Goal: Task Accomplishment & Management: Manage account settings

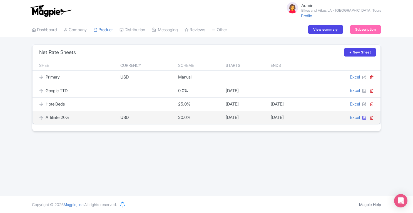
click at [364, 118] on icon at bounding box center [364, 117] width 4 height 4
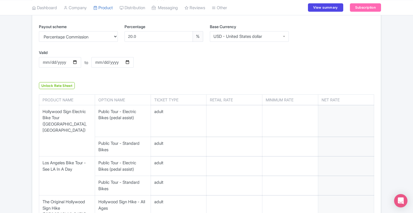
scroll to position [138, 0]
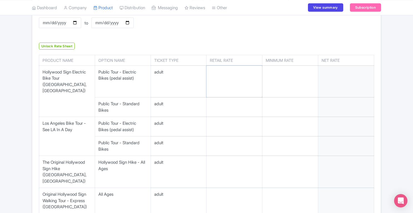
click at [225, 78] on input "number" at bounding box center [235, 82] width 56 height 32
type input "49"
click at [225, 97] on input "number" at bounding box center [235, 106] width 56 height 19
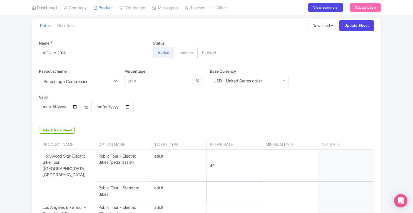
scroll to position [38, 0]
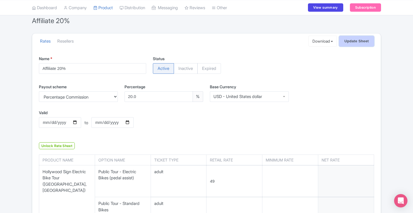
click at [358, 46] on input "Update Sheet" at bounding box center [356, 41] width 35 height 11
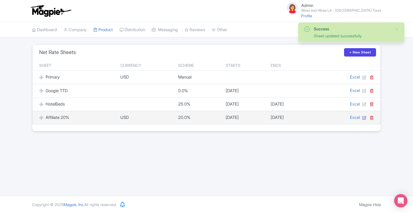
click at [365, 118] on icon at bounding box center [364, 117] width 4 height 4
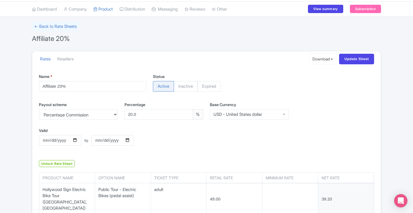
scroll to position [20, 0]
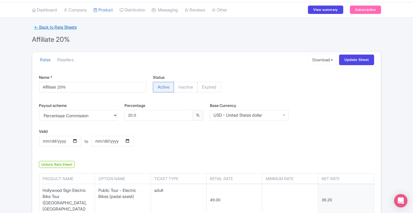
click at [47, 28] on link "← Back to Rate Sheets" at bounding box center [55, 27] width 47 height 10
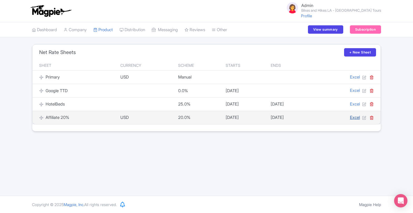
click at [350, 118] on link "Excel" at bounding box center [355, 117] width 10 height 5
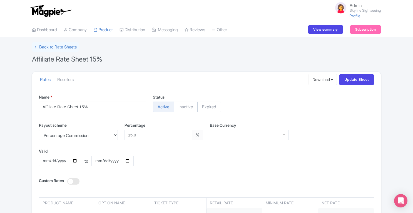
scroll to position [35, 0]
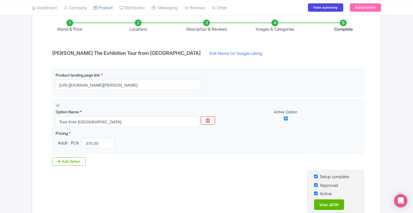
scroll to position [129, 0]
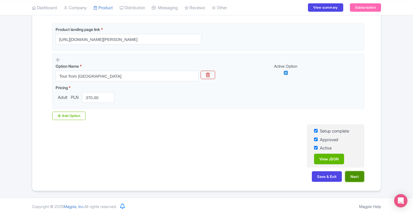
click at [358, 175] on button "Next" at bounding box center [354, 176] width 19 height 11
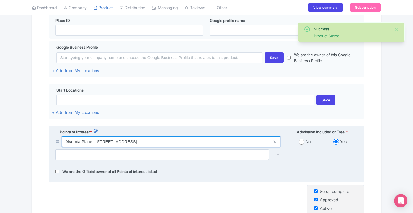
drag, startPoint x: 65, startPoint y: 142, endPoint x: 212, endPoint y: 135, distance: 147.2
click at [212, 135] on div "Points of Interest * Admission Included or Free * Alvernia Planet, Ferdynanda W…" at bounding box center [206, 154] width 315 height 57
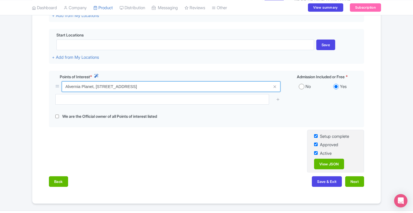
scroll to position [190, 0]
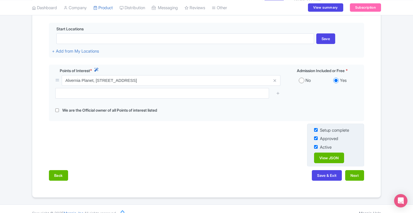
click at [316, 131] on input "checkbox" at bounding box center [316, 130] width 4 height 4
checkbox input "false"
click at [316, 139] on input "checkbox" at bounding box center [316, 138] width 4 height 4
checkbox input "false"
click at [315, 148] on input "checkbox" at bounding box center [316, 147] width 4 height 4
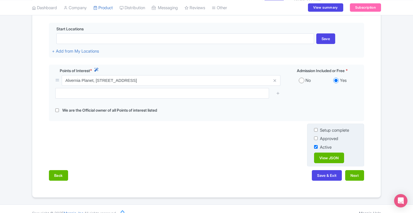
checkbox input "false"
click at [326, 179] on button "Save & Exit" at bounding box center [327, 175] width 30 height 11
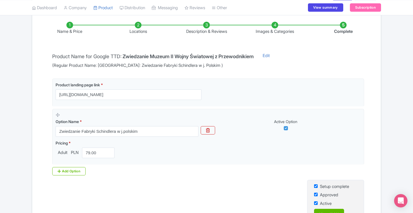
scroll to position [81, 0]
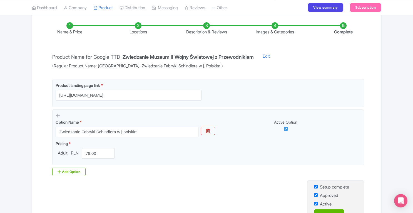
click at [139, 26] on li "Locations" at bounding box center [138, 28] width 68 height 13
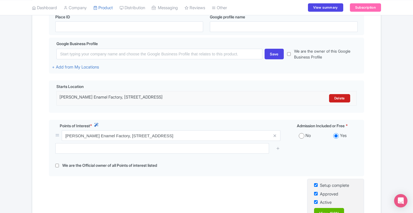
scroll to position [135, 0]
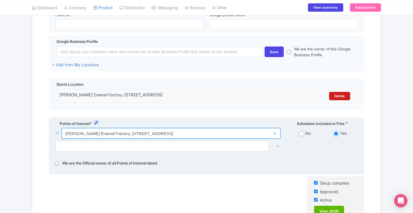
drag, startPoint x: 66, startPoint y: 133, endPoint x: 237, endPoint y: 128, distance: 171.6
click at [237, 128] on div "Points of Interest * Admission Included or Free * [PERSON_NAME] Enamel Factory,…" at bounding box center [206, 145] width 315 height 57
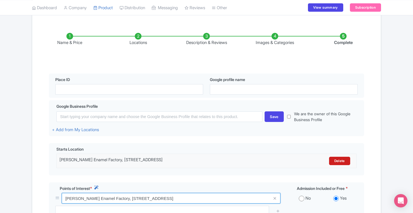
scroll to position [166, 0]
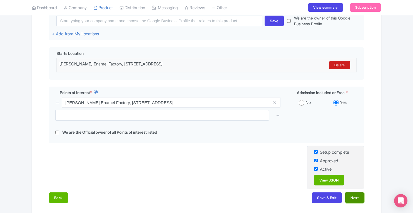
click at [360, 200] on button "Next" at bounding box center [354, 197] width 19 height 11
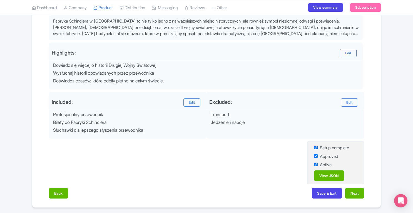
scroll to position [199, 0]
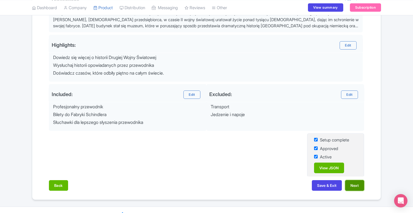
click at [355, 186] on button "Next" at bounding box center [354, 185] width 19 height 11
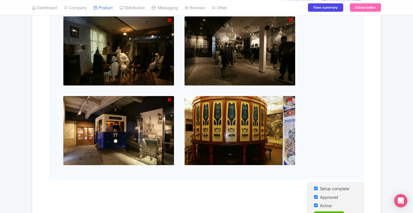
scroll to position [250, 0]
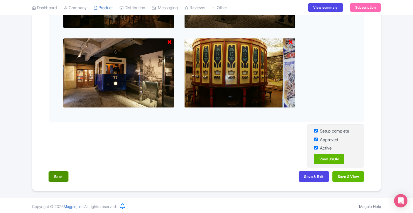
click at [63, 173] on button "Back" at bounding box center [58, 176] width 19 height 11
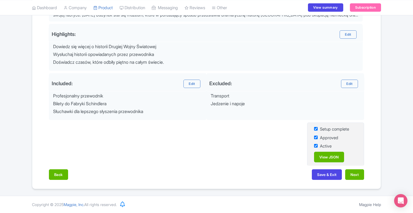
scroll to position [207, 0]
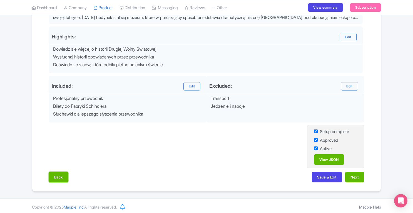
click at [63, 173] on button "Back" at bounding box center [58, 177] width 19 height 11
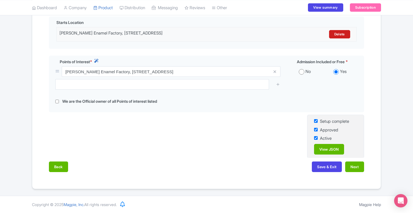
scroll to position [196, 0]
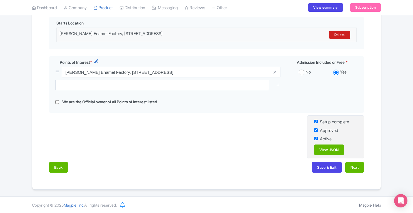
click at [63, 173] on div "Back Save & Exit Next" at bounding box center [206, 170] width 315 height 16
click at [60, 166] on button "Back" at bounding box center [58, 167] width 19 height 11
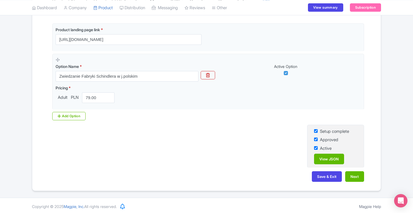
scroll to position [0, 0]
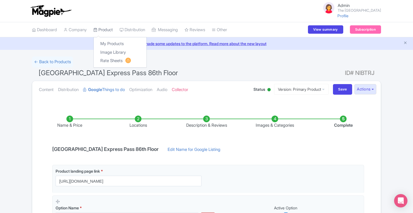
click at [107, 29] on link "Product" at bounding box center [102, 29] width 19 height 15
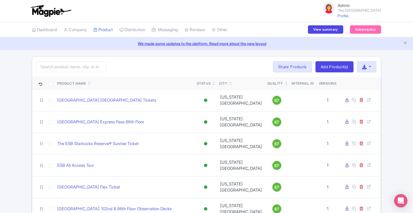
scroll to position [62, 0]
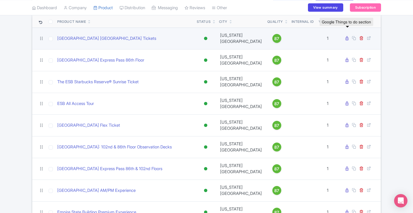
click at [347, 37] on icon at bounding box center [347, 38] width 3 height 4
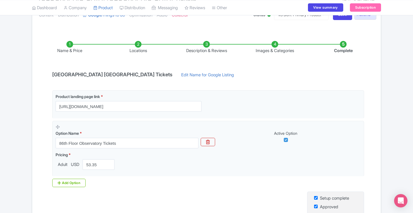
scroll to position [78, 0]
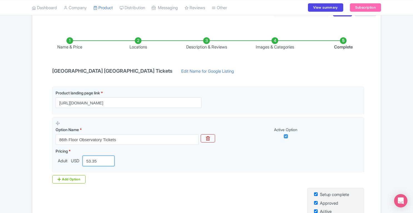
drag, startPoint x: 102, startPoint y: 159, endPoint x: 18, endPoint y: 165, distance: 83.9
click at [18, 165] on div "← Back to Products Empire State Building 86th Floor Observatory Tickets ID# OEK…" at bounding box center [206, 116] width 413 height 276
paste input "5.52"
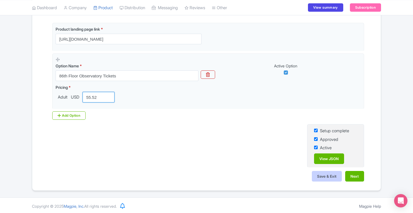
type input "55.52"
click at [329, 178] on button "Save & Exit" at bounding box center [327, 176] width 30 height 11
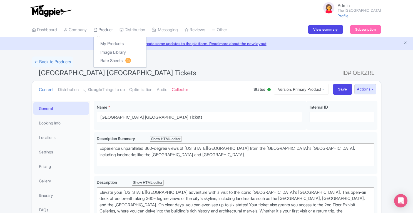
click at [107, 29] on link "Product" at bounding box center [102, 29] width 19 height 15
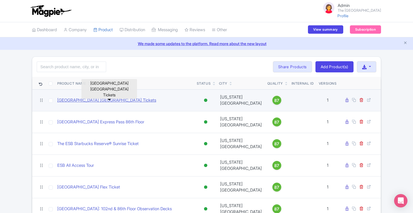
click at [130, 97] on link "[GEOGRAPHIC_DATA] [GEOGRAPHIC_DATA] Tickets" at bounding box center [106, 100] width 99 height 6
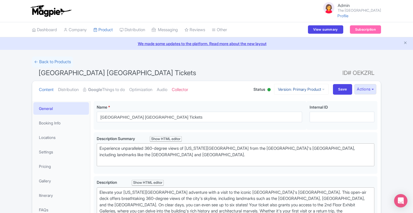
click at [319, 90] on link "Version: Primary Product" at bounding box center [301, 89] width 54 height 11
click at [303, 121] on link "TTD Version" at bounding box center [305, 119] width 53 height 9
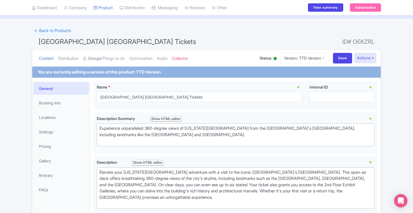
scroll to position [32, 0]
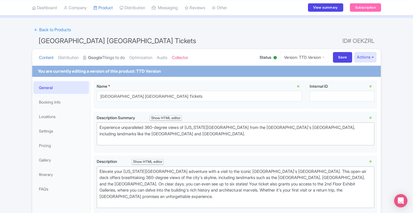
click at [107, 56] on link "Google Things to do" at bounding box center [104, 58] width 42 height 18
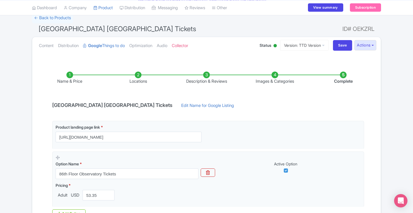
scroll to position [44, 0]
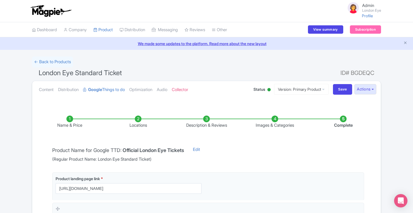
click at [137, 118] on li "Locations" at bounding box center [138, 121] width 68 height 13
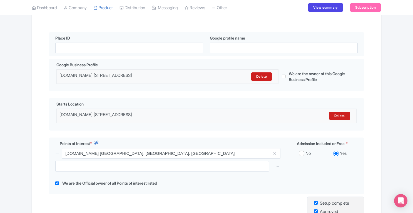
scroll to position [124, 0]
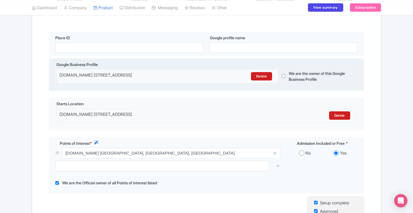
click at [284, 76] on input "checkbox" at bounding box center [284, 76] width 4 height 14
checkbox input "true"
drag, startPoint x: 60, startPoint y: 76, endPoint x: 234, endPoint y: 75, distance: 174.3
click at [234, 75] on div "lastminute.com London Eye, Riverside Building, County Hall, London SE1 7PB, UK …" at bounding box center [167, 76] width 223 height 8
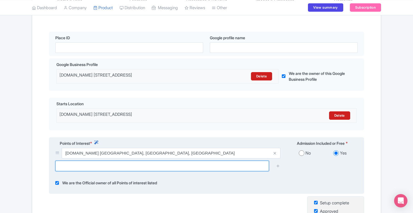
click at [183, 167] on input "text" at bounding box center [162, 165] width 214 height 11
paste input "London Eye"
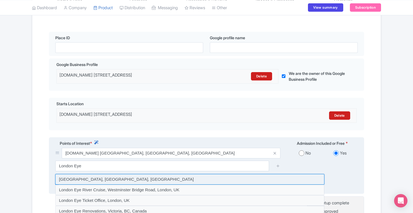
click at [175, 177] on input at bounding box center [189, 179] width 269 height 11
type input "London Eye, Westminster Bridge Road, London, UK"
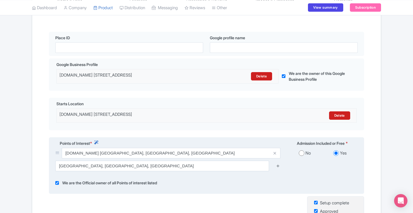
click at [277, 165] on icon at bounding box center [278, 165] width 4 height 4
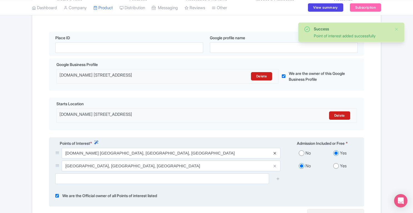
click at [275, 153] on icon at bounding box center [275, 153] width 3 height 4
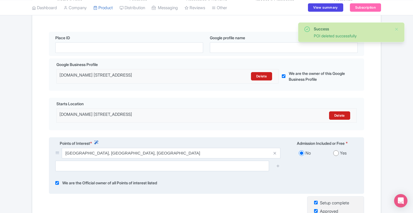
click at [334, 152] on input "radio" at bounding box center [336, 153] width 6 height 6
radio input "true"
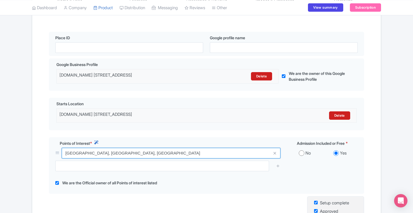
drag, startPoint x: 174, startPoint y: 153, endPoint x: 30, endPoint y: 161, distance: 144.2
click at [30, 161] on div "Success Relation type updated successfully ← Back to Products London Eye Standa…" at bounding box center [207, 101] width 356 height 338
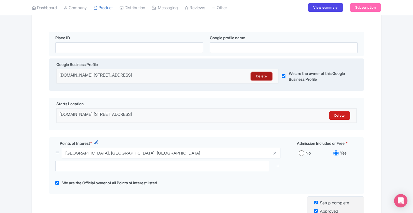
click at [259, 75] on link "Delete" at bounding box center [261, 76] width 21 height 8
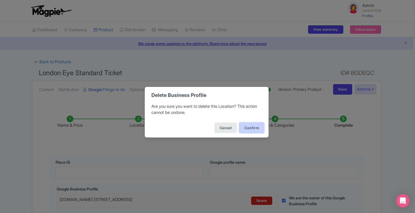
click at [251, 125] on button "Confirm" at bounding box center [251, 127] width 25 height 11
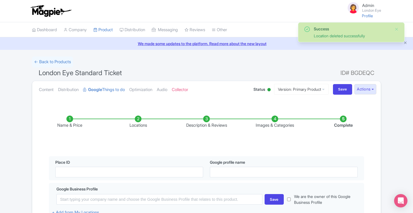
scroll to position [66, 0]
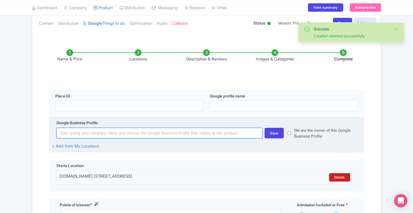
paste input "London Eye, Westminster Bridge Road, London, UK"
click at [175, 134] on input at bounding box center [159, 133] width 206 height 11
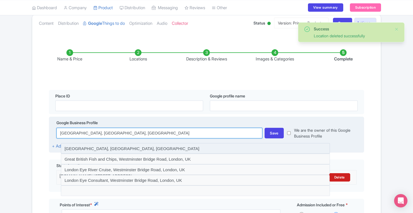
type input "London Eye, Westminster Bridge Road, London, UK"
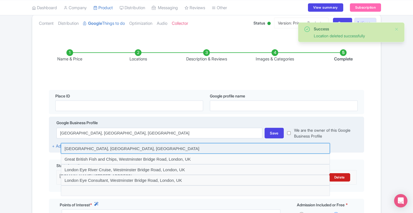
click at [167, 148] on input at bounding box center [195, 148] width 269 height 11
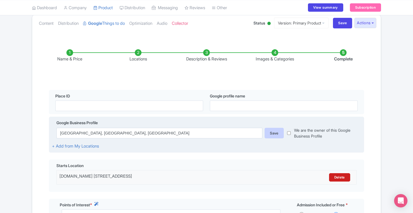
click at [275, 135] on div "Save" at bounding box center [274, 133] width 19 height 11
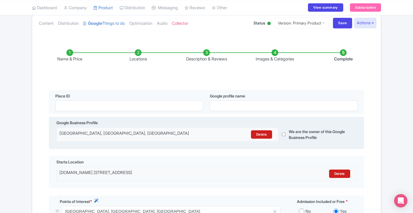
click at [284, 135] on input "checkbox" at bounding box center [284, 134] width 4 height 14
checkbox input "true"
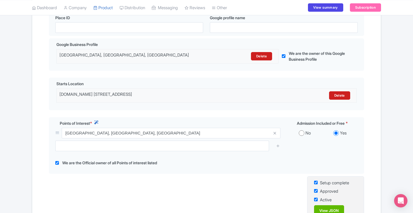
scroll to position [147, 0]
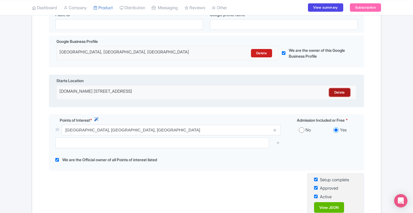
click at [336, 93] on link "Delete" at bounding box center [339, 92] width 21 height 8
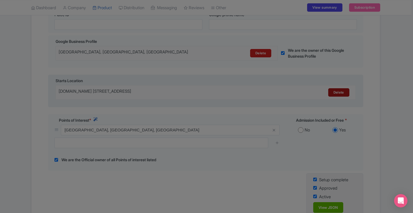
scroll to position [0, 0]
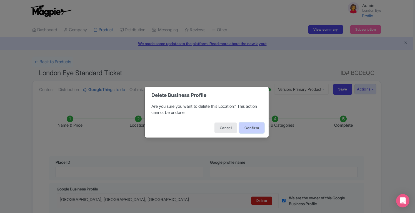
click at [251, 125] on button "Confirm" at bounding box center [251, 127] width 25 height 11
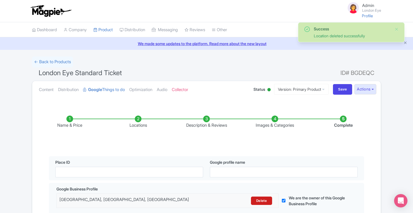
scroll to position [107, 0]
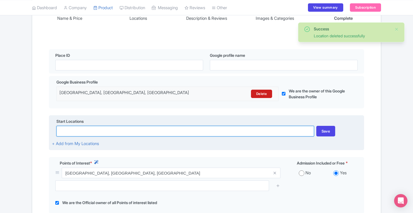
click at [166, 134] on input at bounding box center [184, 131] width 257 height 11
paste input "London Eye, Westminster Bridge Road, London, UK"
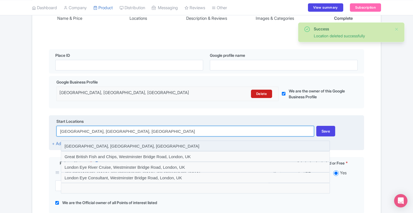
type input "London Eye, Westminster Bridge Road, London, UK"
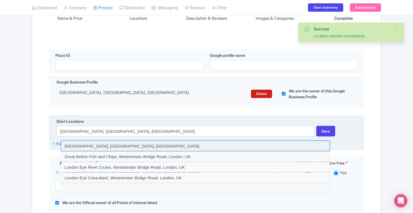
click at [157, 144] on input at bounding box center [195, 145] width 269 height 11
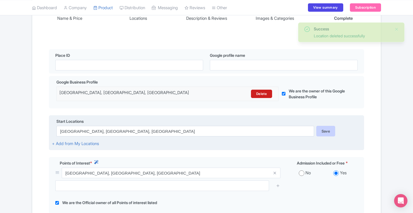
click at [322, 134] on div "Save" at bounding box center [325, 131] width 19 height 11
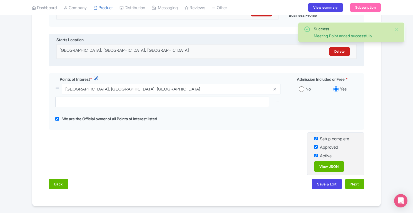
scroll to position [205, 0]
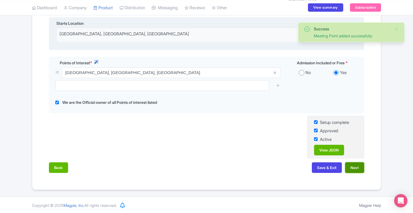
click at [356, 170] on button "Next" at bounding box center [354, 167] width 19 height 11
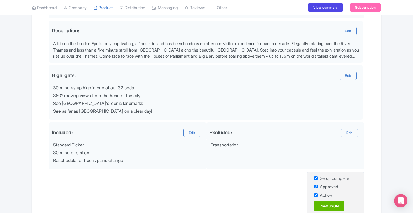
scroll to position [228, 0]
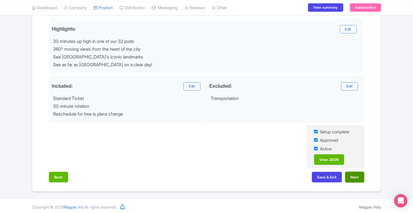
click at [354, 177] on button "Next" at bounding box center [354, 177] width 19 height 11
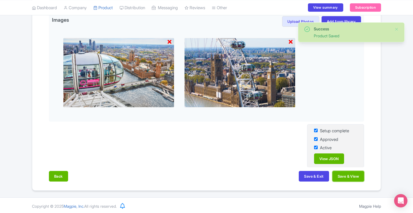
click at [354, 177] on button "Save & View" at bounding box center [348, 176] width 32 height 11
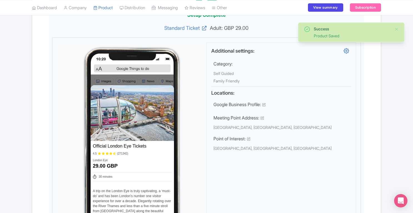
scroll to position [0, 0]
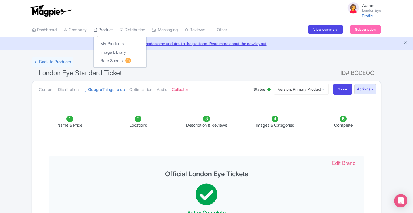
click at [104, 31] on link "Product" at bounding box center [102, 29] width 19 height 15
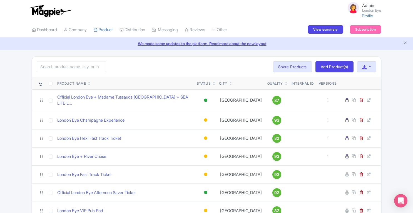
scroll to position [44, 0]
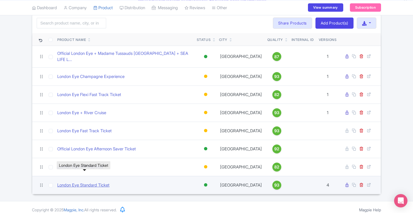
click at [86, 182] on link "London Eye Standard Ticket" at bounding box center [83, 185] width 52 height 6
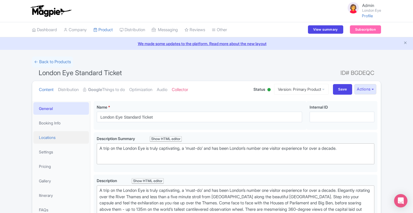
click at [51, 139] on link "Locations" at bounding box center [61, 137] width 56 height 13
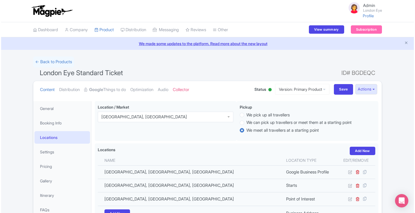
scroll to position [103, 0]
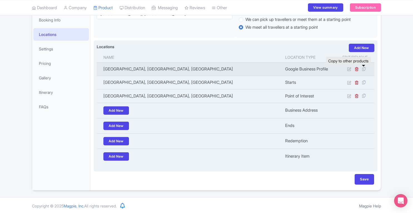
click at [365, 69] on icon at bounding box center [364, 68] width 8 height 5
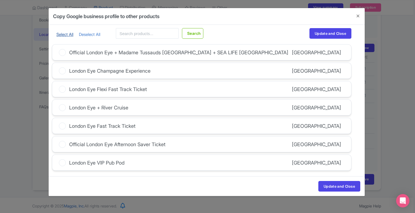
click at [58, 34] on link "Select All" at bounding box center [64, 34] width 17 height 5
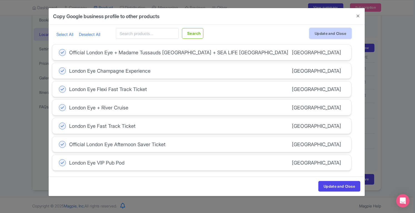
click at [320, 33] on button "Update and Close" at bounding box center [331, 33] width 42 height 11
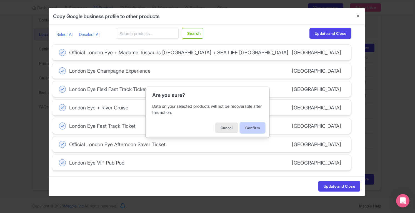
click at [254, 127] on button "Confirm" at bounding box center [252, 127] width 25 height 11
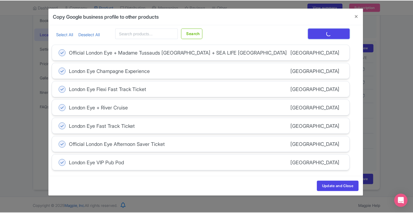
scroll to position [0, 0]
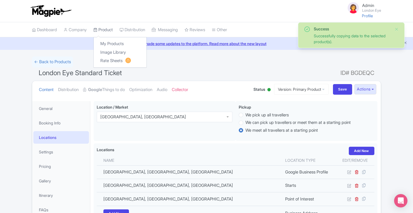
click at [106, 29] on link "Product" at bounding box center [102, 29] width 19 height 15
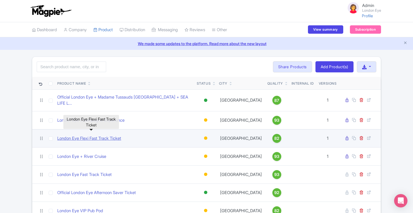
click at [107, 135] on link "London Eye Flexi Fast Track Ticket" at bounding box center [89, 138] width 64 height 6
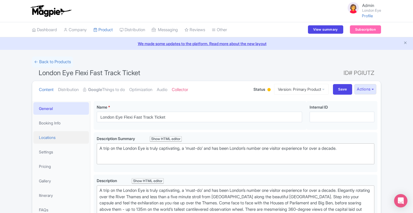
click at [49, 139] on link "Locations" at bounding box center [61, 137] width 56 height 13
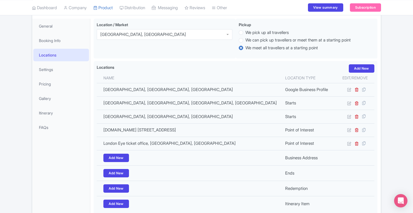
scroll to position [85, 0]
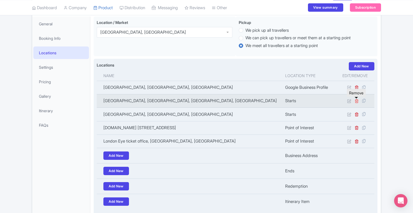
click at [356, 102] on icon at bounding box center [357, 101] width 4 height 4
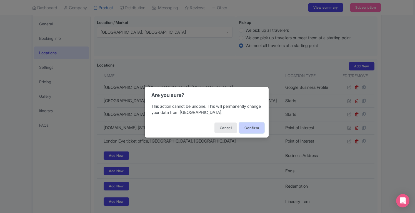
click at [259, 126] on button "Confirm" at bounding box center [251, 127] width 25 height 11
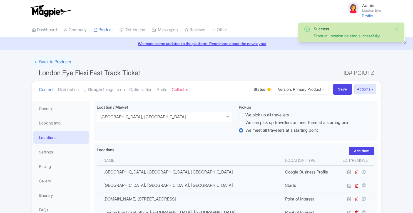
scroll to position [101, 0]
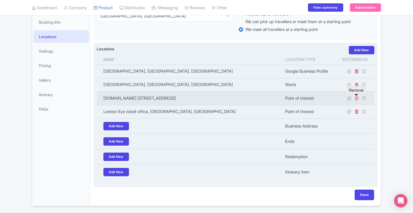
click at [357, 98] on icon at bounding box center [357, 98] width 4 height 4
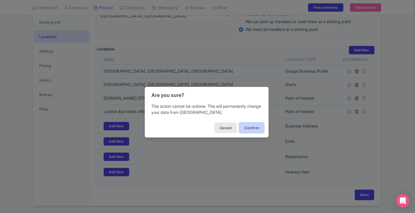
click at [257, 128] on button "Confirm" at bounding box center [251, 127] width 25 height 11
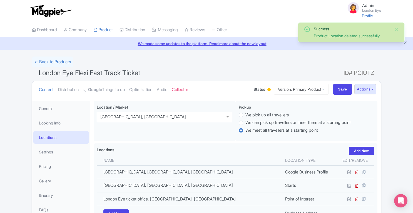
scroll to position [101, 0]
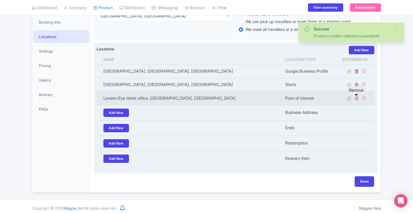
click at [359, 98] on icon at bounding box center [357, 98] width 4 height 4
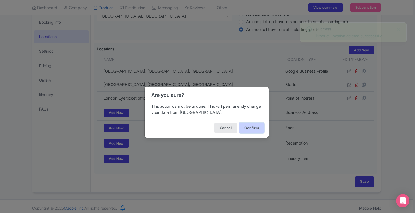
click at [252, 125] on button "Confirm" at bounding box center [251, 127] width 25 height 11
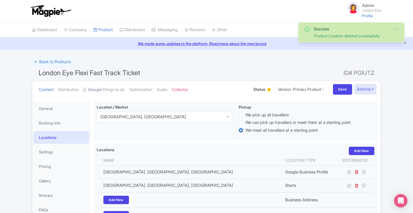
scroll to position [101, 0]
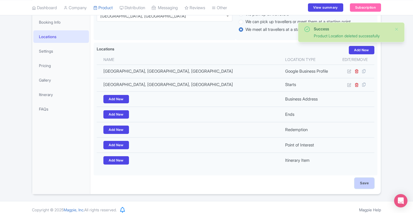
click at [368, 184] on input "Save" at bounding box center [364, 183] width 19 height 11
type input "Saving..."
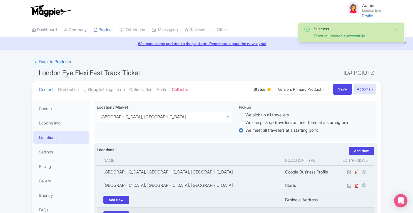
scroll to position [101, 0]
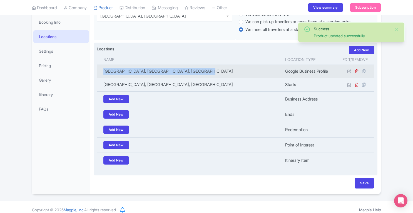
drag, startPoint x: 104, startPoint y: 71, endPoint x: 210, endPoint y: 70, distance: 105.6
click at [210, 70] on td "[GEOGRAPHIC_DATA], [GEOGRAPHIC_DATA], [GEOGRAPHIC_DATA]" at bounding box center [189, 70] width 185 height 13
copy td "[GEOGRAPHIC_DATA], [GEOGRAPHIC_DATA], [GEOGRAPHIC_DATA]"
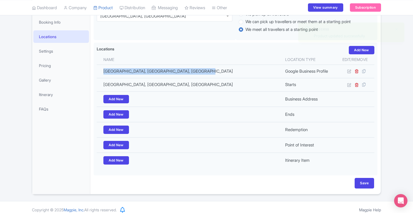
scroll to position [33, 0]
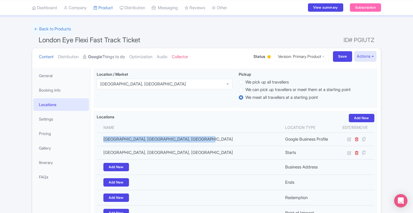
click at [107, 54] on link "Google Things to do" at bounding box center [104, 57] width 42 height 18
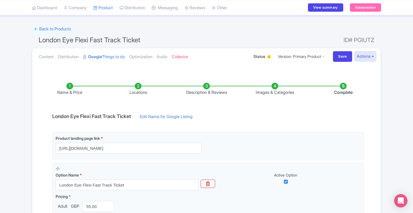
click at [137, 85] on li "Locations" at bounding box center [138, 89] width 68 height 13
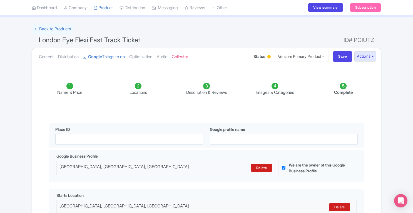
scroll to position [133, 0]
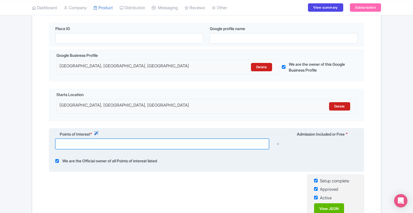
click at [174, 142] on input "text" at bounding box center [162, 143] width 214 height 11
paste input "[GEOGRAPHIC_DATA], [GEOGRAPHIC_DATA], [GEOGRAPHIC_DATA]"
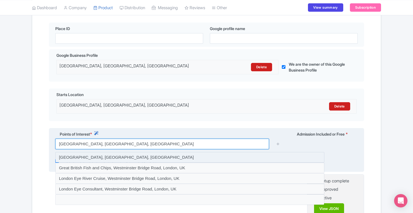
type input "[GEOGRAPHIC_DATA], [GEOGRAPHIC_DATA], [GEOGRAPHIC_DATA]"
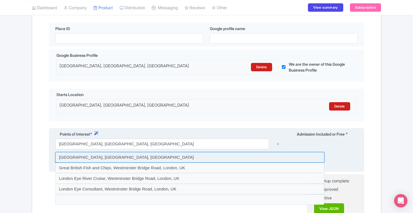
click at [171, 154] on input at bounding box center [189, 157] width 269 height 11
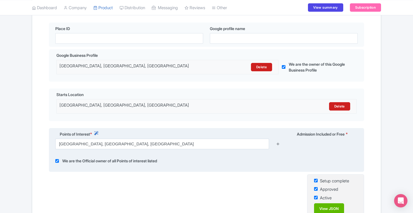
click at [278, 144] on icon at bounding box center [278, 143] width 4 height 4
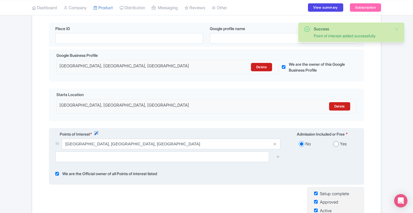
click at [339, 143] on div "Yes" at bounding box center [339, 144] width 35 height 6
click at [336, 144] on input "radio" at bounding box center [336, 144] width 6 height 6
radio input "true"
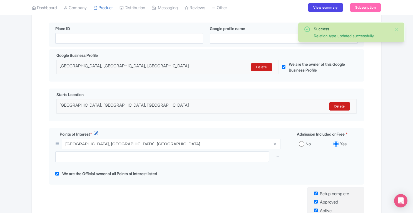
scroll to position [205, 0]
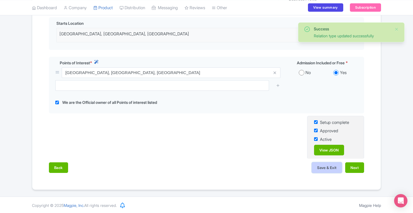
click at [330, 168] on button "Save & Exit" at bounding box center [327, 167] width 30 height 11
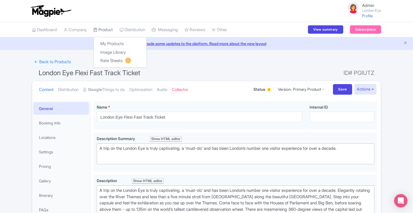
click at [106, 30] on link "Product" at bounding box center [102, 29] width 19 height 15
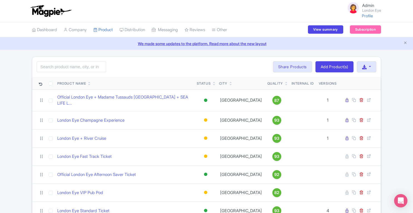
scroll to position [44, 0]
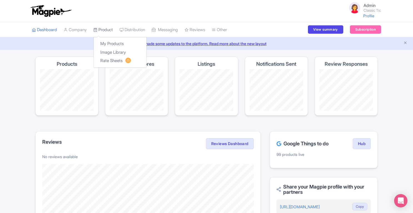
click at [106, 29] on link "Product" at bounding box center [102, 29] width 19 height 15
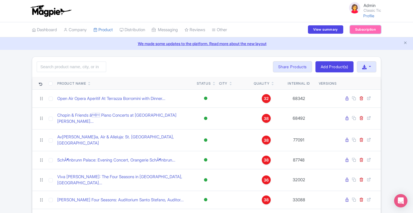
click at [373, 31] on link "Subscription" at bounding box center [365, 29] width 31 height 8
click at [83, 29] on link "Company" at bounding box center [75, 29] width 23 height 15
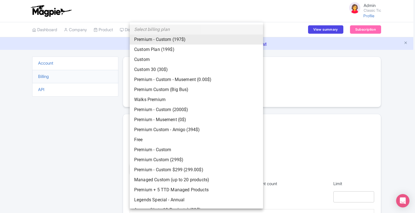
click at [153, 148] on body "Admin Classic Tic Profile Users Settings Sign out Dashboard Company SST Collect…" at bounding box center [207, 106] width 415 height 213
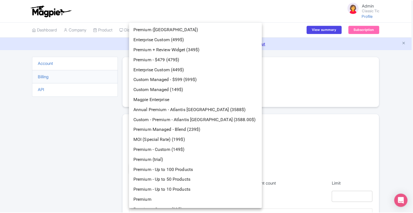
scroll to position [394, 0]
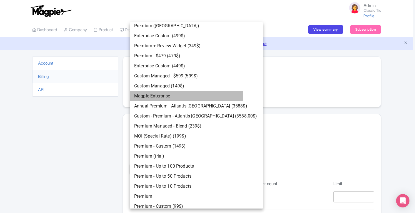
click at [163, 97] on li "Magpie Enterprise" at bounding box center [196, 96] width 133 height 10
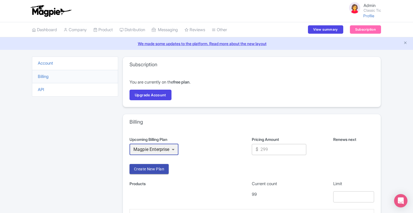
scroll to position [73, 0]
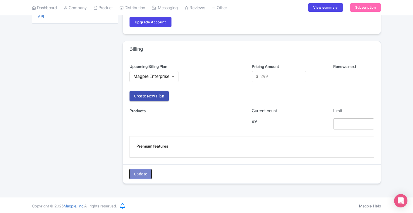
click at [147, 175] on button "Update" at bounding box center [141, 174] width 22 height 10
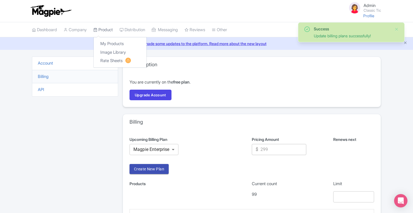
click at [107, 29] on link "Product" at bounding box center [102, 29] width 19 height 15
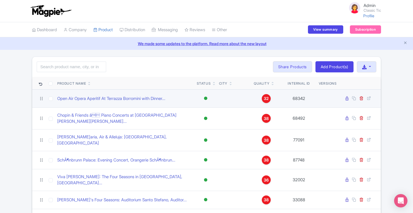
click at [266, 100] on span "32" at bounding box center [266, 98] width 5 height 6
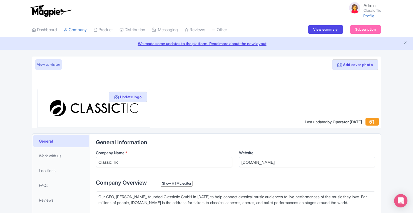
scroll to position [125, 0]
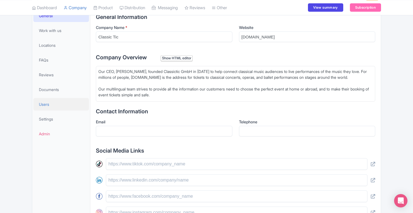
click at [43, 103] on span "Users" at bounding box center [44, 104] width 10 height 6
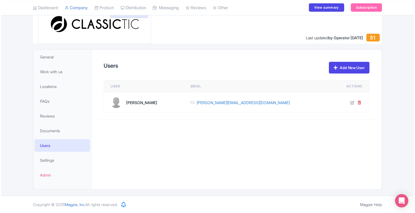
scroll to position [83, 0]
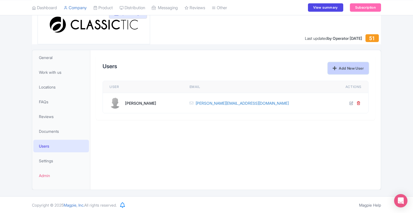
click at [330, 70] on link "Add New User" at bounding box center [348, 68] width 41 height 12
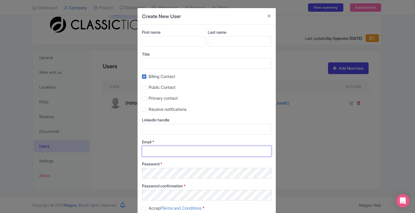
click at [171, 152] on input "Email *" at bounding box center [207, 151] width 130 height 11
paste input "d.maier@classictic.com"
type input "d.maier@classictic.com"
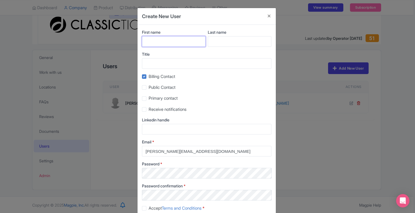
click at [165, 43] on input "First name" at bounding box center [174, 41] width 64 height 11
type input "Daniel"
type input "m"
type input "Maier"
click at [149, 208] on label "Accept Terms and Conditions *" at bounding box center [177, 208] width 56 height 6
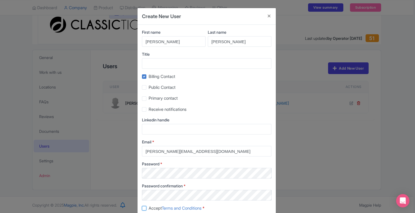
click at [149, 208] on input "Accept Terms and Conditions *" at bounding box center [151, 207] width 4 height 4
checkbox input "true"
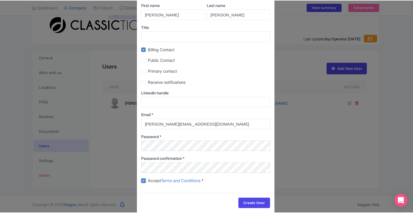
scroll to position [29, 0]
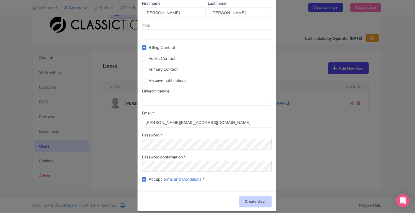
click at [255, 200] on input "Create User" at bounding box center [256, 201] width 32 height 11
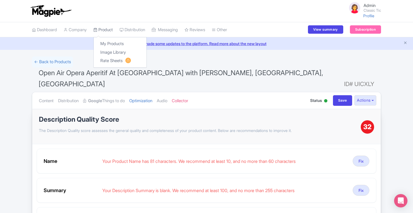
click at [106, 28] on link "Product" at bounding box center [102, 29] width 19 height 15
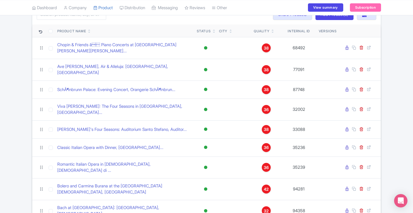
scroll to position [50, 0]
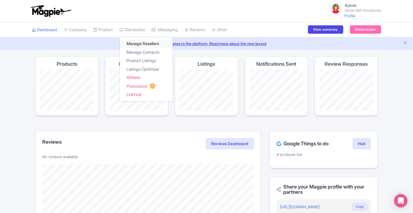
click at [140, 43] on link "Manage Resellers" at bounding box center [146, 43] width 53 height 9
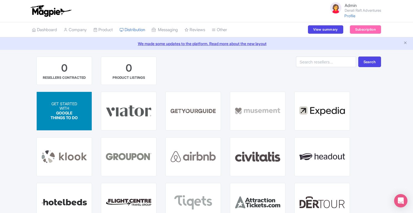
click at [70, 106] on p "WITH" at bounding box center [65, 108] width 28 height 5
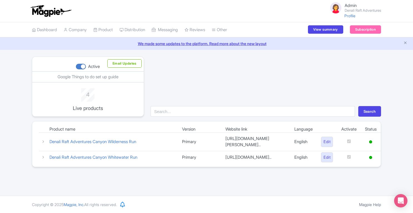
click at [79, 66] on div at bounding box center [81, 67] width 10 height 6
click at [79, 66] on input "Active" at bounding box center [78, 67] width 4 height 4
checkbox input "false"
click at [365, 32] on link "Subscription" at bounding box center [365, 29] width 31 height 8
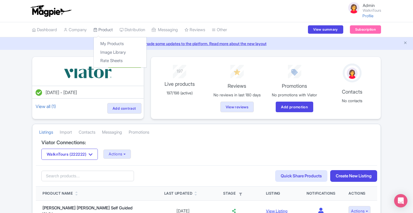
click at [109, 29] on link "Product" at bounding box center [102, 29] width 19 height 15
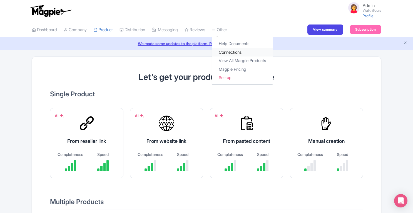
click at [234, 53] on link "Connections" at bounding box center [242, 52] width 61 height 9
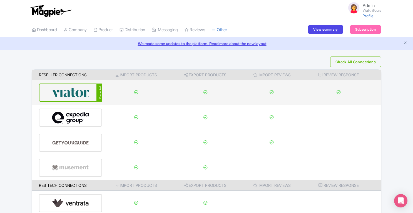
click at [62, 88] on img at bounding box center [71, 92] width 38 height 17
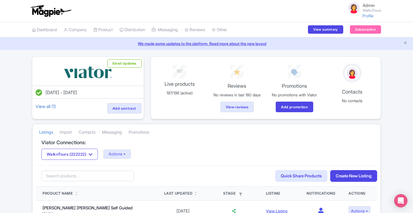
scroll to position [63, 0]
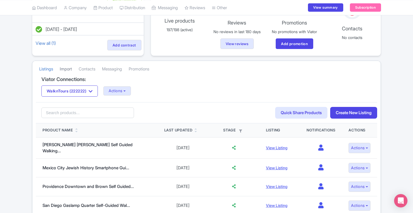
click at [71, 67] on link "Import" at bounding box center [66, 68] width 12 height 15
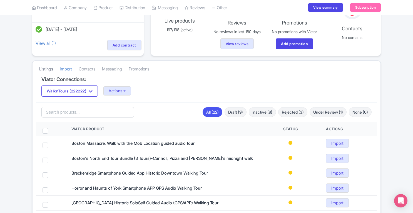
click at [51, 68] on link "Listings" at bounding box center [46, 68] width 14 height 15
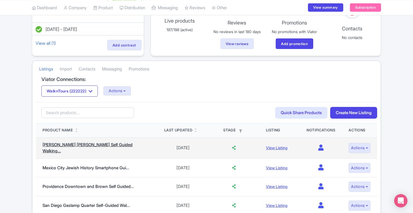
click at [105, 145] on link "[PERSON_NAME] [PERSON_NAME] Self Guided Walking..." at bounding box center [88, 148] width 90 height 12
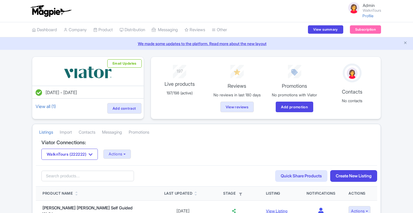
scroll to position [63, 0]
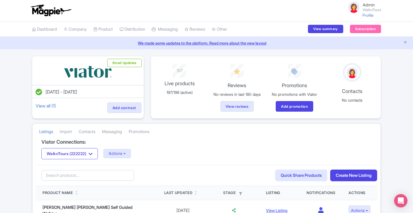
scroll to position [0, 0]
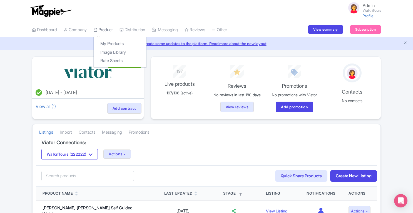
click at [108, 30] on link "Product" at bounding box center [102, 29] width 19 height 15
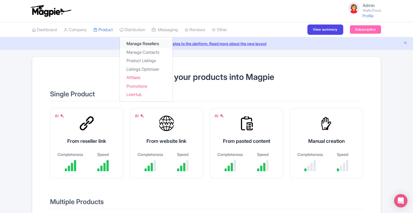
click at [135, 43] on link "Manage Resellers" at bounding box center [146, 43] width 53 height 9
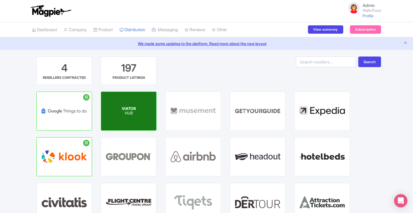
click at [129, 111] on p "HUB" at bounding box center [129, 113] width 14 height 5
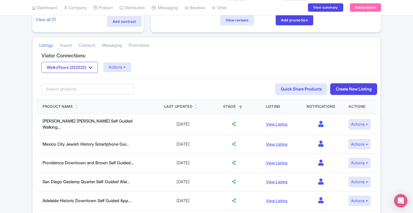
scroll to position [87, 0]
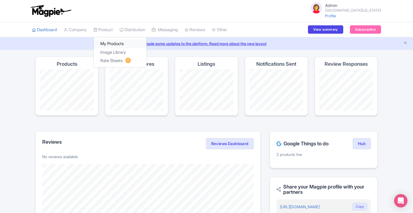
click at [111, 44] on link "My Products" at bounding box center [120, 43] width 53 height 9
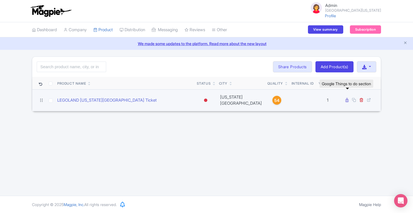
click at [347, 99] on icon at bounding box center [347, 100] width 3 height 4
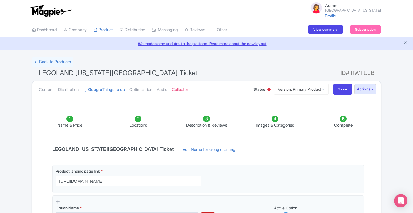
scroll to position [104, 0]
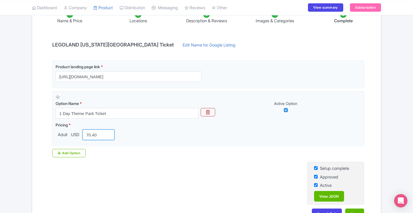
drag, startPoint x: 99, startPoint y: 133, endPoint x: 9, endPoint y: 139, distance: 89.5
click at [9, 139] on div "← Back to Products LEGOLAND New York Park Ticket ID# RWTUJB Content Distributio…" at bounding box center [206, 90] width 413 height 276
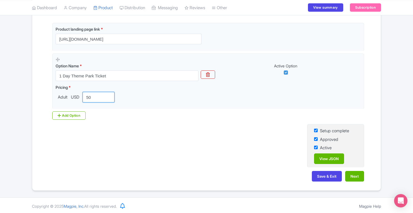
type input "50"
click at [324, 168] on div "Name & Price Locations Description & Reviews Images & Categories Complete LEGOL…" at bounding box center [207, 74] width 342 height 224
click at [324, 173] on button "Save & Exit" at bounding box center [327, 176] width 30 height 11
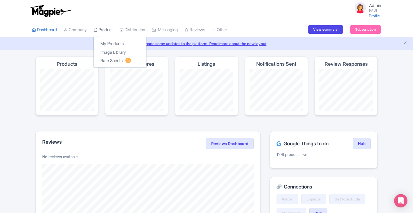
click at [109, 27] on link "Product" at bounding box center [102, 29] width 19 height 15
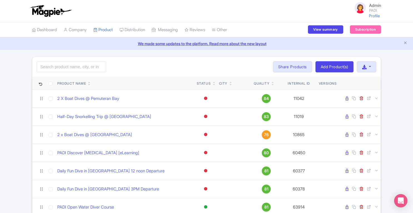
scroll to position [486, 0]
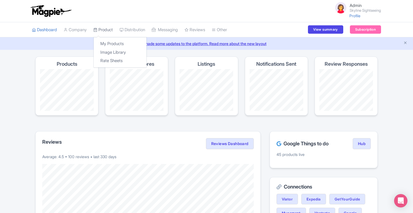
click at [110, 29] on link "Product" at bounding box center [102, 29] width 19 height 15
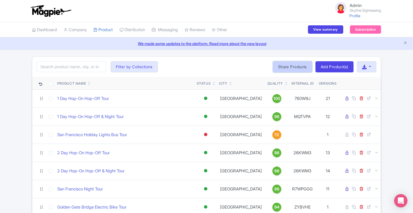
click at [295, 67] on link "Share Products" at bounding box center [292, 66] width 39 height 11
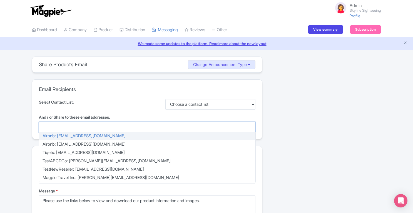
click at [192, 131] on div "Airbnb: magpie@airbnb.com Airbnb: support+airbnb@magpie.travel Tiqets: sue@tiqe…" at bounding box center [147, 126] width 217 height 11
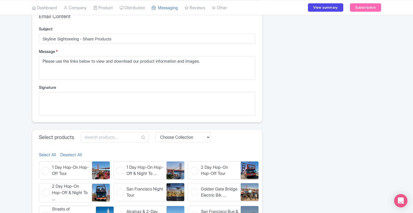
click at [49, 168] on figure "1 Day Hop-On Hop-Off Tour 1 Day Hop-On Hop-Off Tour" at bounding box center [74, 170] width 71 height 18
click at [43, 165] on input "1 Day Hop-On Hop-Off Tour 1 Day Hop-On Hop-Off Tour" at bounding box center [41, 163] width 4 height 4
checkbox input "true"
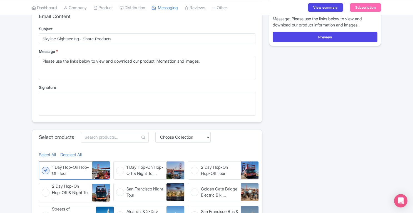
click at [119, 169] on figure "1 Day Hop-On Hop-Off & Night To ... 1 Day Hop-On Hop-Off & Night Tour" at bounding box center [148, 170] width 71 height 18
click at [117, 165] on input "1 Day Hop-On Hop-Off & Night To ... 1 Day Hop-On Hop-Off & Night Tour" at bounding box center [115, 163] width 4 height 4
checkbox input "true"
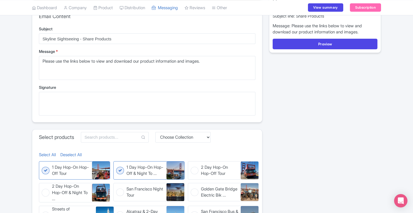
click at [196, 168] on figure "2 Day Hop-On Hop-Off Tour 2 Day Hop-On Hop-Off Tour" at bounding box center [223, 170] width 71 height 18
click at [192, 165] on input "2 Day Hop-On Hop-Off Tour 2 Day Hop-On Hop-Off Tour" at bounding box center [190, 163] width 4 height 4
checkbox input "true"
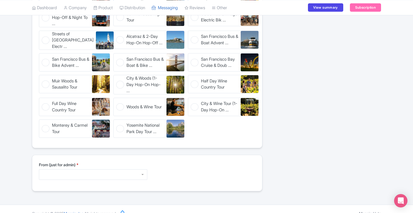
scroll to position [324, 0]
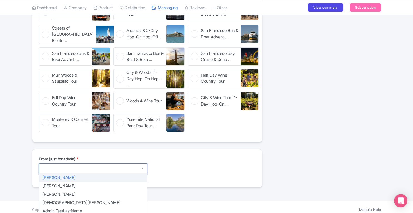
click at [92, 167] on div at bounding box center [93, 168] width 108 height 11
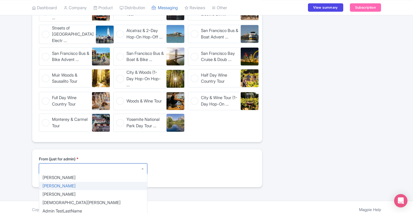
type textarea "Chris Lovatt chris@city-sightseeing.us"
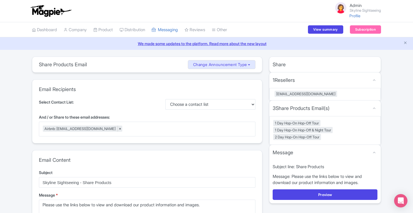
scroll to position [130, 0]
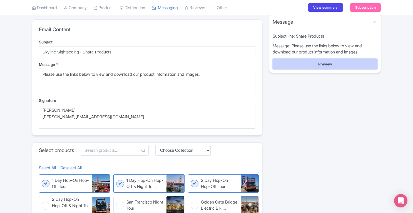
click at [340, 64] on button "Preview" at bounding box center [325, 64] width 105 height 11
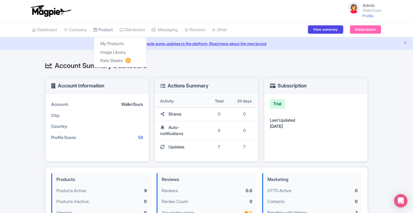
click at [111, 28] on link "Product" at bounding box center [102, 29] width 19 height 15
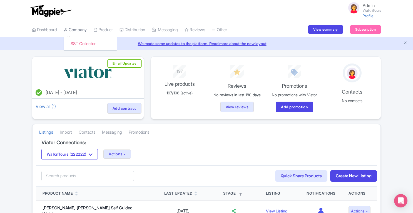
click at [81, 31] on link "Company" at bounding box center [75, 29] width 23 height 15
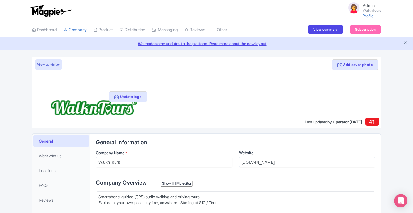
scroll to position [202, 0]
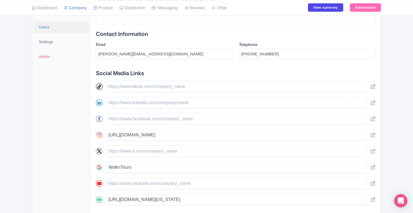
click at [51, 29] on link "Users" at bounding box center [61, 27] width 56 height 13
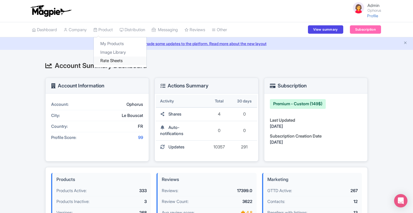
click at [108, 59] on link "Rate Sheets" at bounding box center [120, 60] width 53 height 9
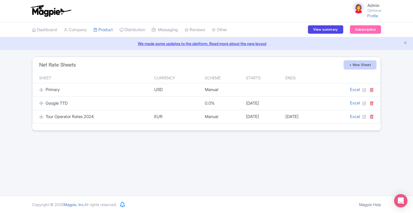
click at [372, 64] on link "+ New Sheet" at bounding box center [360, 65] width 32 height 8
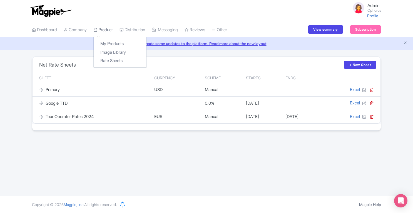
click at [105, 30] on link "Product" at bounding box center [102, 29] width 19 height 15
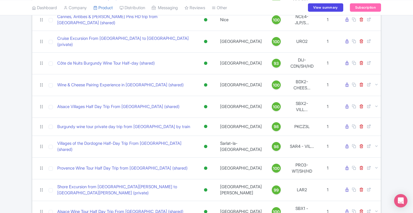
scroll to position [290, 0]
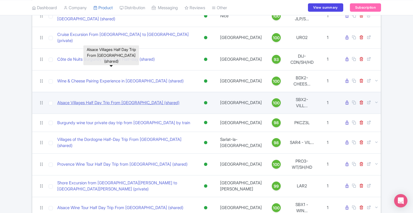
click at [147, 100] on link "Alsace Villages Half Day Trip From Strasbourg (shared)" at bounding box center [118, 103] width 122 height 6
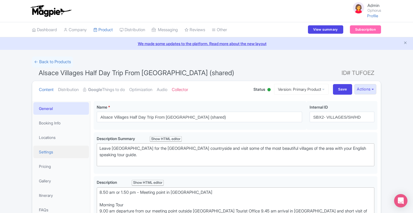
click at [48, 154] on link "Settings" at bounding box center [61, 151] width 56 height 13
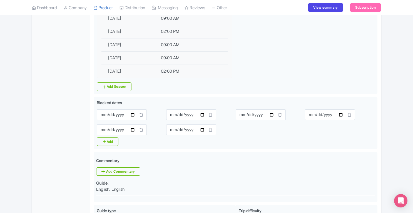
scroll to position [341, 0]
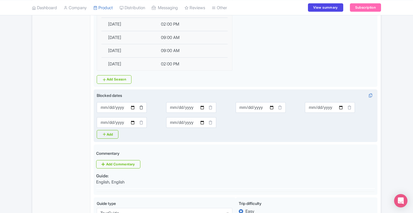
click at [141, 106] on icon at bounding box center [141, 107] width 4 height 4
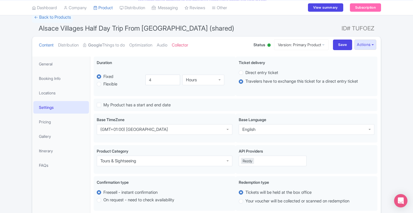
scroll to position [45, 0]
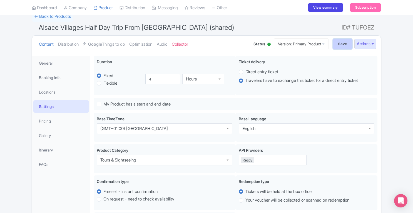
click at [341, 46] on input "Save" at bounding box center [342, 44] width 19 height 11
type input "Saving..."
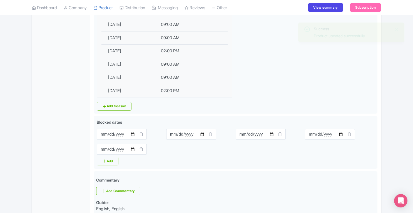
scroll to position [324, 0]
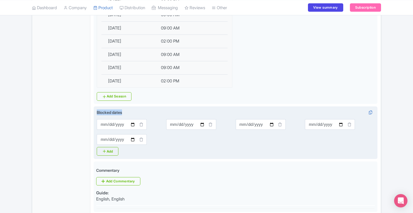
drag, startPoint x: 124, startPoint y: 111, endPoint x: 96, endPoint y: 111, distance: 27.8
click at [96, 111] on div "Blocked dates [DATE] [DATE] [DATE] [DATE] [DATE] Add" at bounding box center [236, 132] width 284 height 53
copy span "Blocked dates"
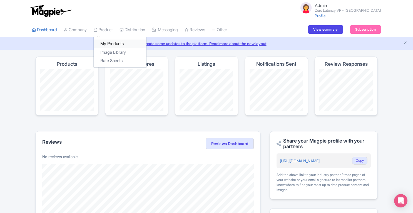
click at [109, 42] on link "My Products" at bounding box center [120, 43] width 53 height 9
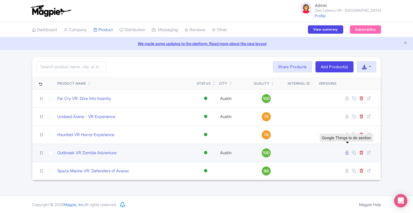
click at [347, 153] on icon at bounding box center [347, 152] width 3 height 4
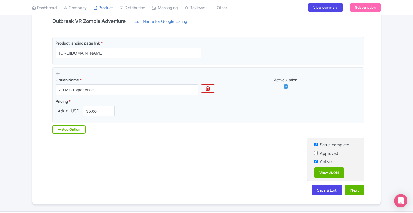
scroll to position [130, 0]
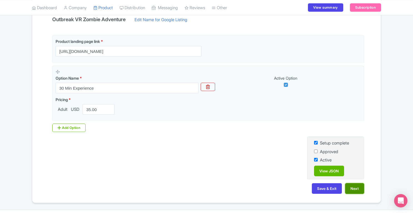
click at [357, 188] on button "Next" at bounding box center [354, 188] width 19 height 11
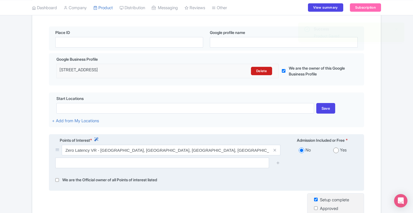
click at [336, 150] on input "radio" at bounding box center [336, 150] width 6 height 6
radio input "true"
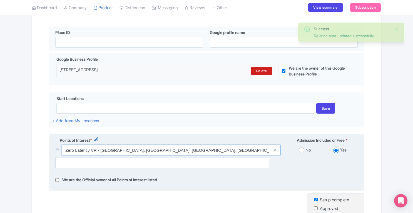
drag, startPoint x: 66, startPoint y: 151, endPoint x: 233, endPoint y: 150, distance: 167.1
click at [233, 150] on input "Zero Latency VR - Austin, Interstate 35, Austin, TX, USA" at bounding box center [171, 150] width 219 height 11
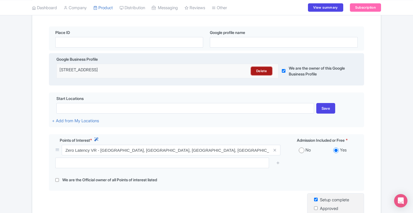
click at [264, 70] on link "Delete" at bounding box center [261, 71] width 21 height 8
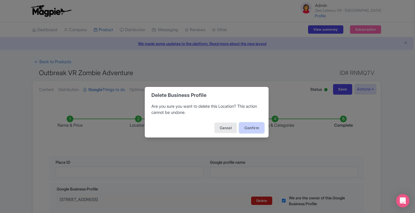
click at [245, 129] on button "Confirm" at bounding box center [251, 127] width 25 height 11
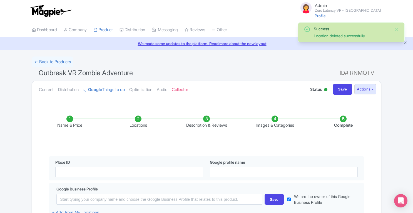
scroll to position [83, 0]
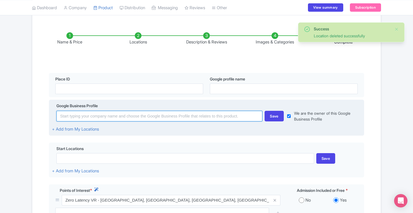
click at [182, 117] on input at bounding box center [159, 116] width 206 height 11
paste input "Zero Latency VR - Austin, Interstate 35, Austin, TX, USA"
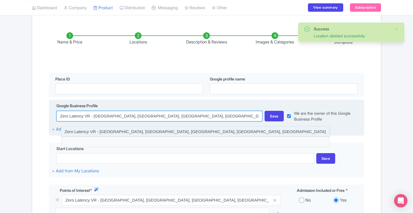
type input "Zero Latency VR - Austin, Interstate 35, Austin, TX, USA"
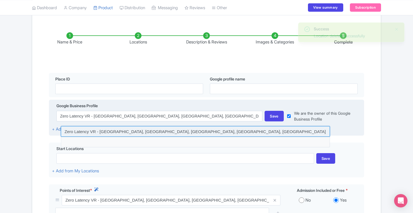
click at [167, 130] on input at bounding box center [195, 131] width 269 height 11
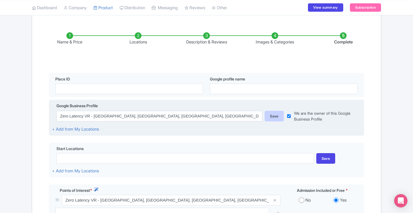
click at [273, 114] on div "Save" at bounding box center [274, 116] width 19 height 11
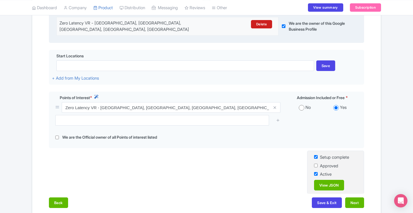
scroll to position [195, 0]
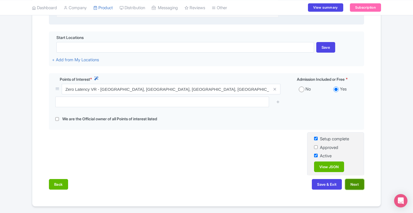
click at [352, 179] on button "Next" at bounding box center [354, 184] width 19 height 11
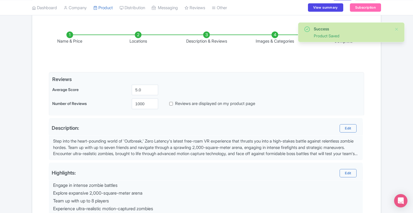
scroll to position [236, 0]
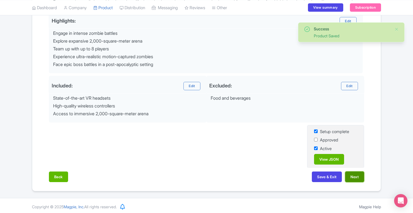
click at [355, 174] on button "Next" at bounding box center [354, 176] width 19 height 11
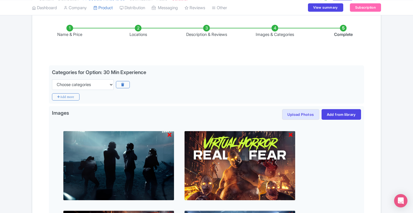
scroll to position [88, 0]
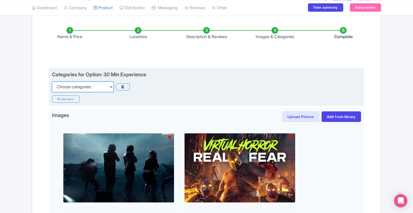
click at [98, 88] on select "Choose categories Adults Only Animals Audio Guide Beaches Bike Tours Boat Tours…" at bounding box center [83, 86] width 62 height 11
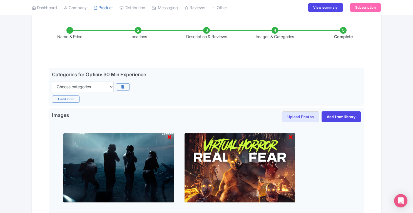
click at [159, 52] on div "Name & Price Locations Description & Reviews Images & Categories Complete Edit …" at bounding box center [207, 189] width 342 height 346
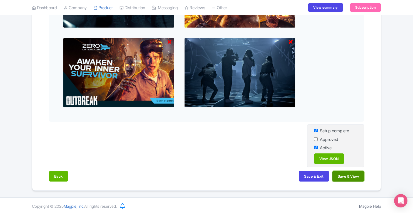
click at [348, 173] on button "Save & View" at bounding box center [348, 176] width 32 height 11
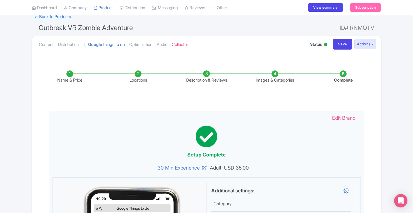
scroll to position [44, 0]
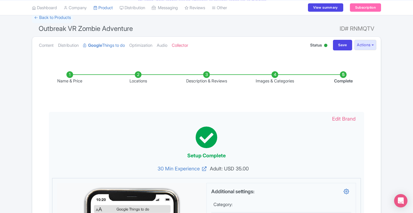
click at [70, 75] on li "Name & Price" at bounding box center [70, 77] width 68 height 13
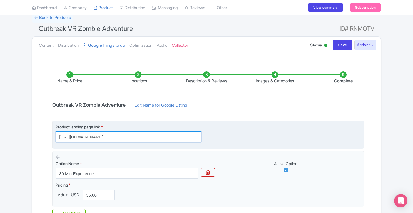
drag, startPoint x: 59, startPoint y: 136, endPoint x: 164, endPoint y: 139, distance: 105.1
click at [164, 139] on input "https://zerolatencysouthaustin.com/" at bounding box center [129, 136] width 146 height 11
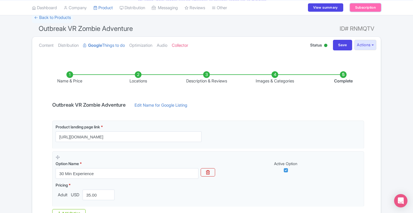
click at [370, 8] on link "Subscription" at bounding box center [365, 7] width 31 height 8
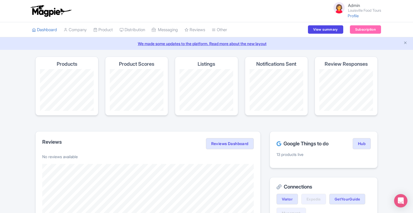
click at [369, 37] on li "Subscription" at bounding box center [366, 29] width 38 height 15
click at [368, 32] on link "Subscription" at bounding box center [365, 29] width 31 height 8
